Goal: Information Seeking & Learning: Compare options

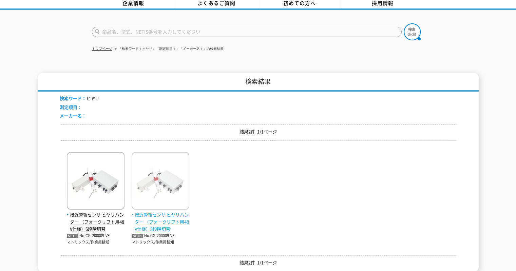
click at [159, 189] on img at bounding box center [161, 181] width 58 height 59
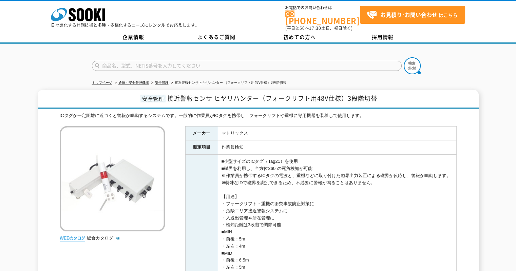
click at [304, 112] on div "ICタグが一定距離に近づくと警報が鳴動するシステムです。一般的に作業員がICタグを携帯し、フォークリフトや重機に専用機器を装着して使用します。" at bounding box center [258, 115] width 397 height 7
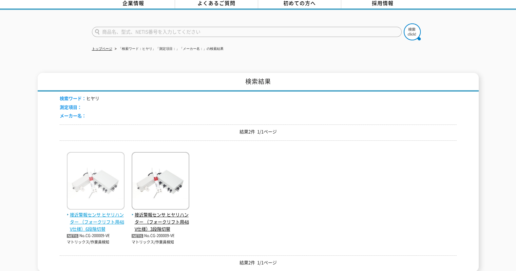
click at [114, 168] on img at bounding box center [96, 181] width 58 height 59
